Goal: Contribute content

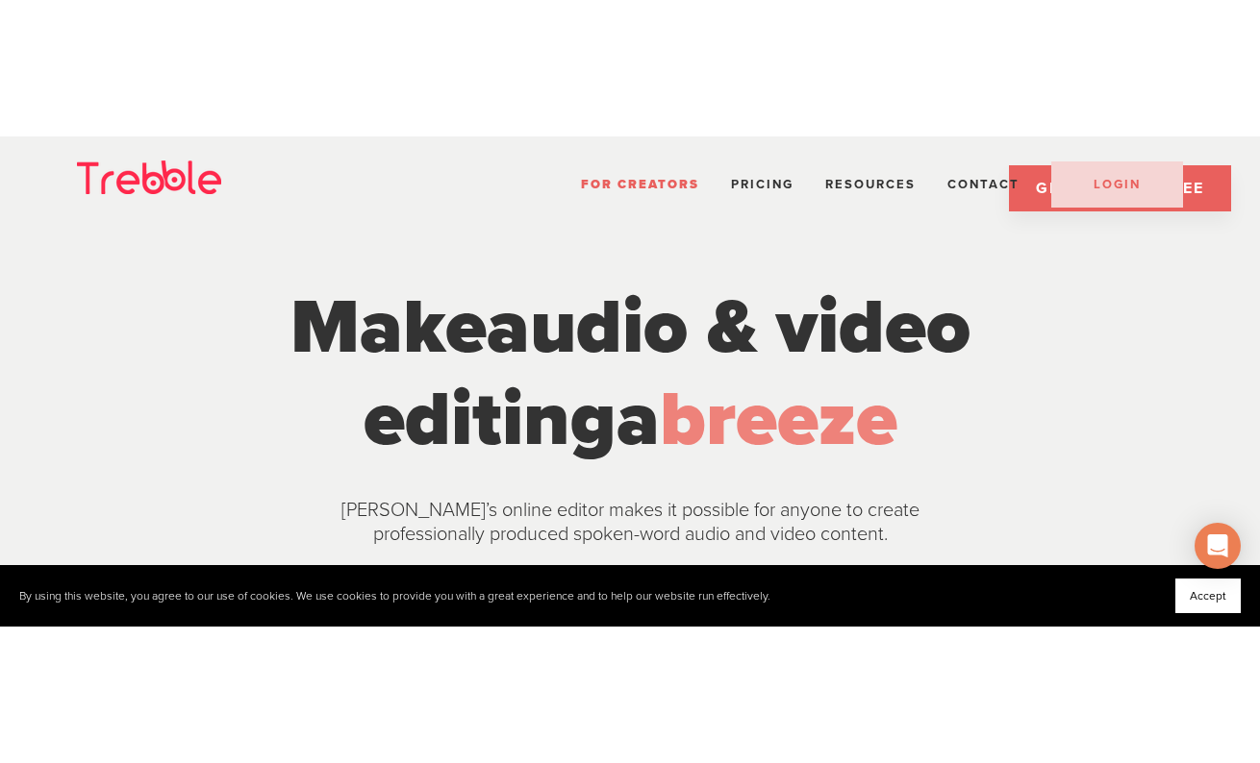
scroll to position [5806, 0]
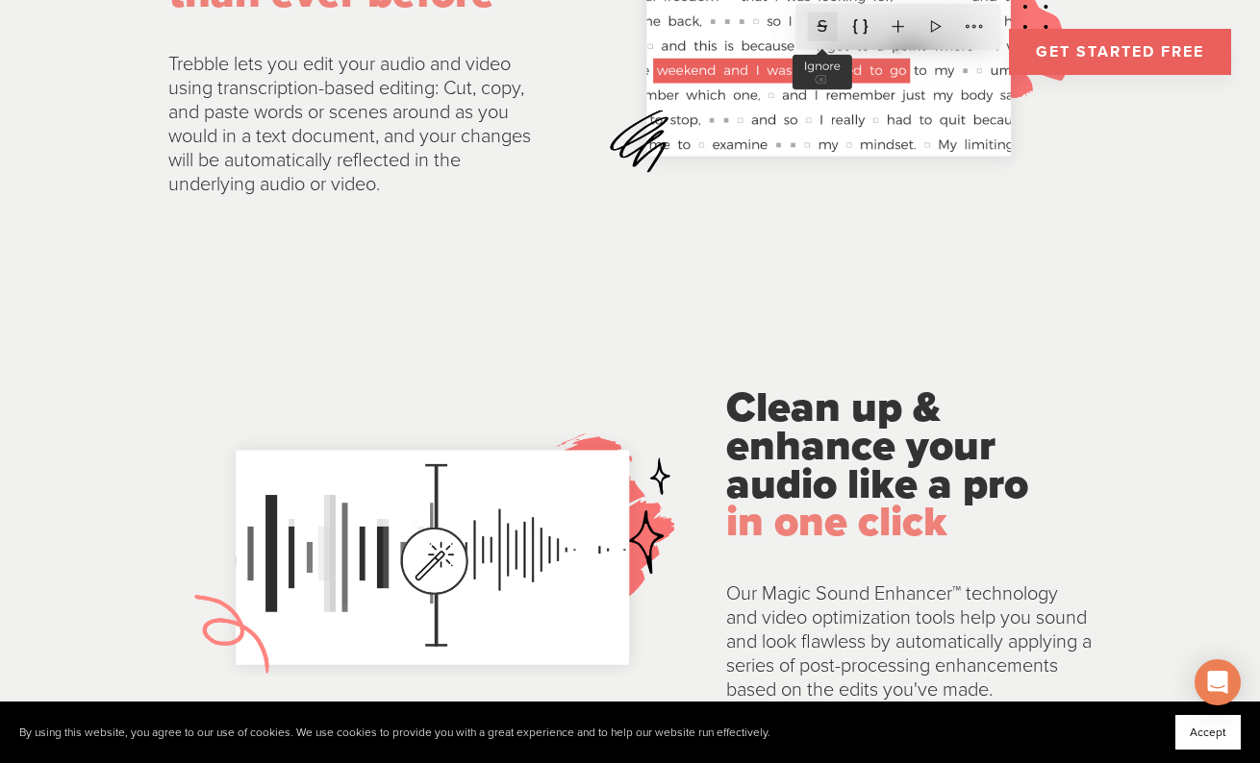
scroll to position [2418, 0]
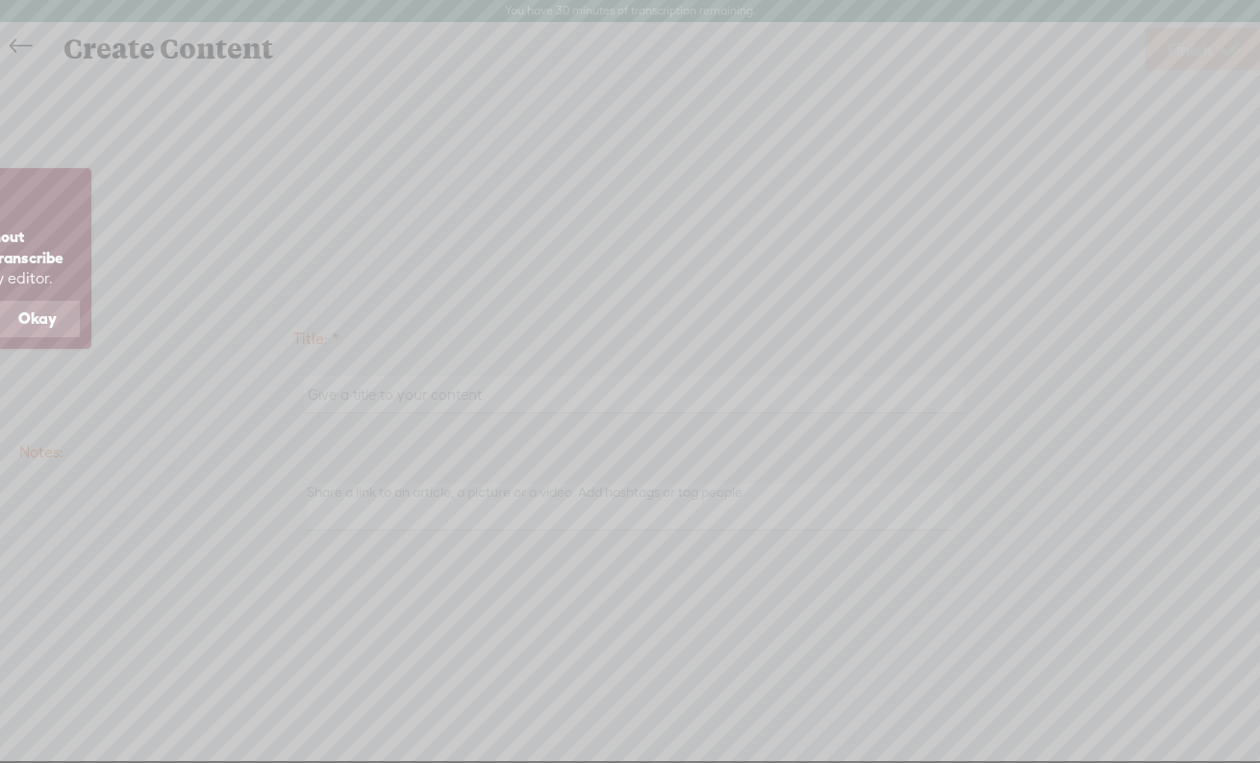
click at [43, 338] on button "Okay" at bounding box center [37, 319] width 85 height 37
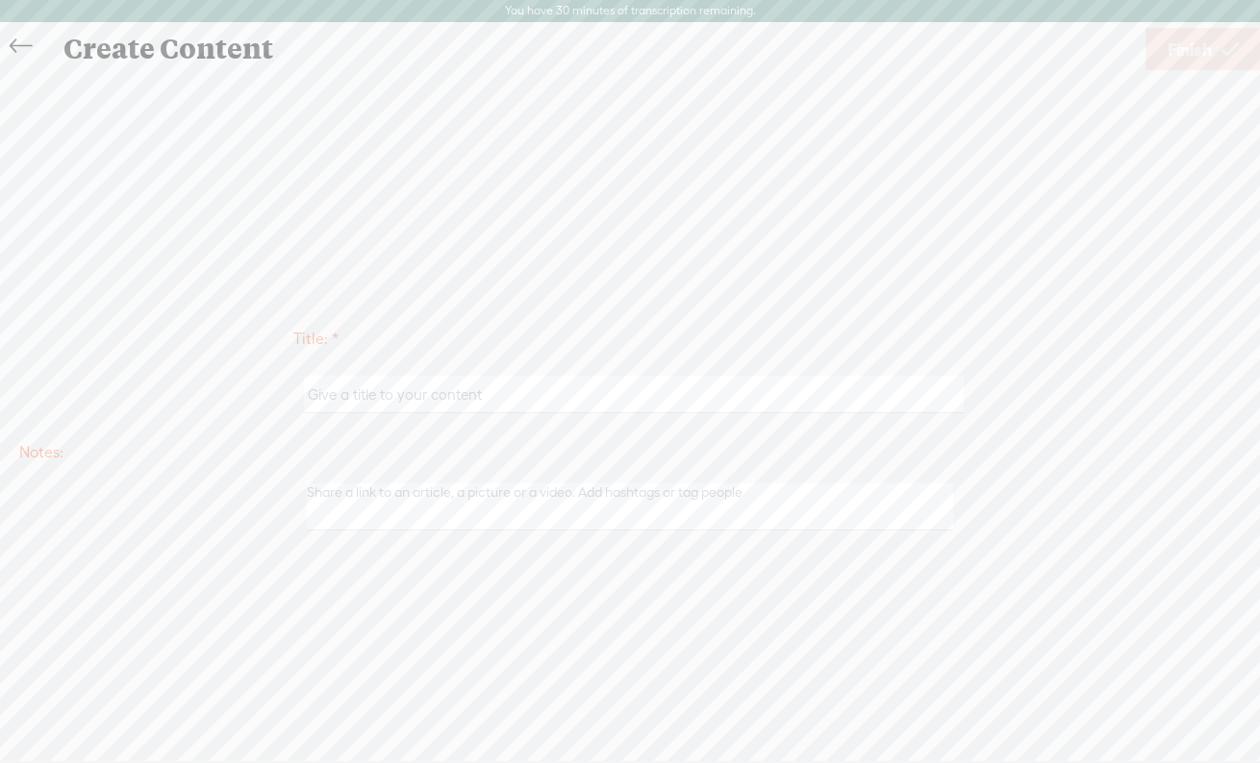
click at [336, 403] on input "text" at bounding box center [633, 395] width 659 height 38
type input "test"
click at [329, 521] on textarea at bounding box center [630, 507] width 646 height 47
type textarea "testing"
click at [1203, 57] on span "Finish" at bounding box center [1189, 49] width 44 height 49
